Goal: Transaction & Acquisition: Purchase product/service

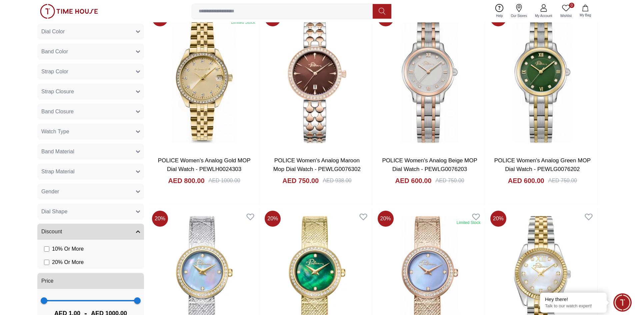
scroll to position [400, 0]
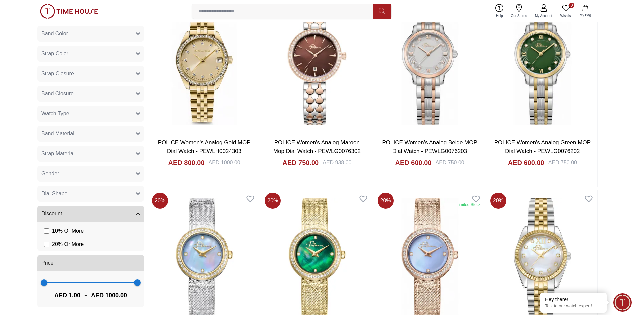
click at [141, 174] on button "Gender" at bounding box center [90, 174] width 107 height 16
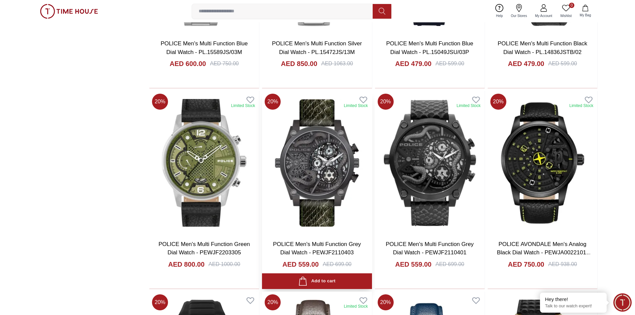
scroll to position [934, 0]
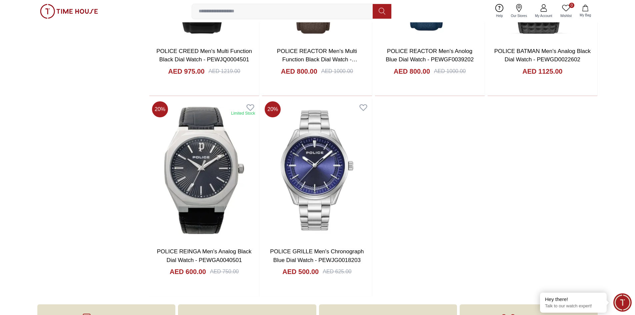
scroll to position [1301, 0]
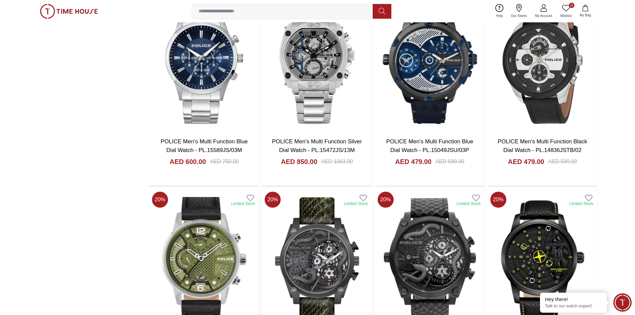
scroll to position [934, 0]
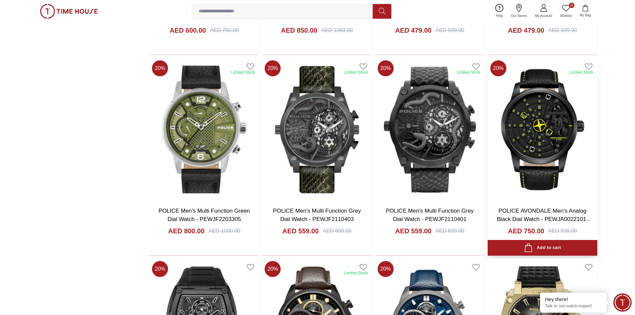
click at [335, 133] on img at bounding box center [543, 129] width 110 height 143
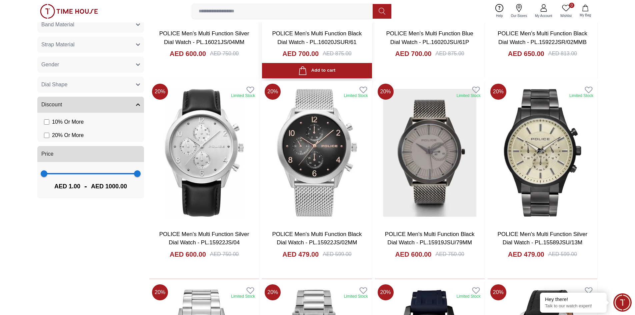
scroll to position [530, 0]
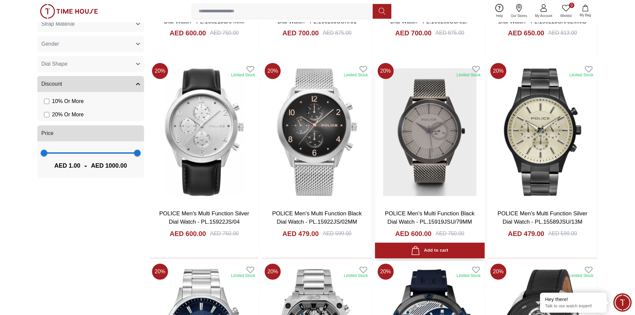
click at [335, 160] on img at bounding box center [430, 131] width 110 height 143
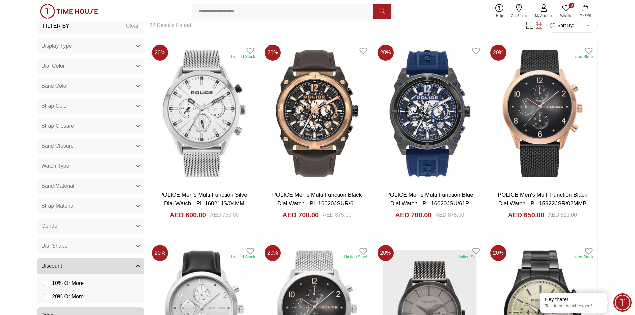
scroll to position [397, 0]
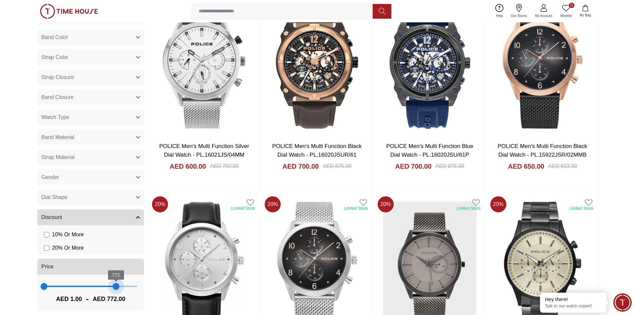
type input "***"
drag, startPoint x: 136, startPoint y: 289, endPoint x: 116, endPoint y: 296, distance: 20.9
click at [116, 296] on div "1 775 AED 1.00 - AED 775.00" at bounding box center [90, 293] width 107 height 36
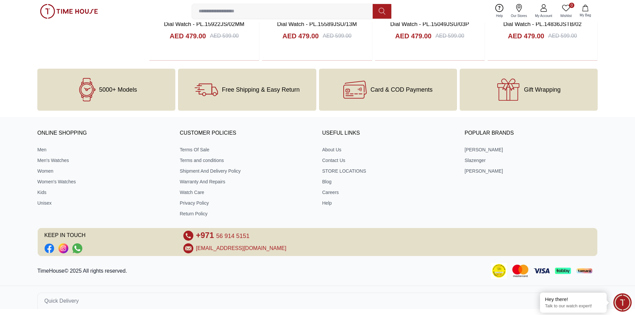
scroll to position [1130, 0]
